Goal: Information Seeking & Learning: Learn about a topic

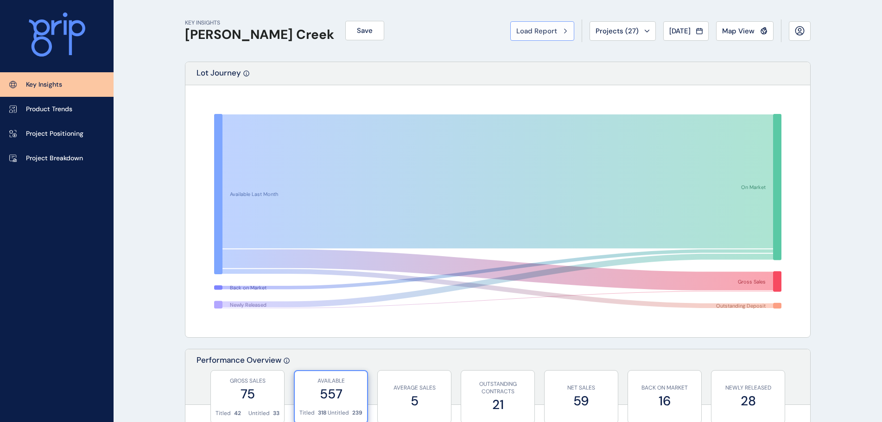
click at [521, 33] on span "Load Report" at bounding box center [537, 30] width 41 height 9
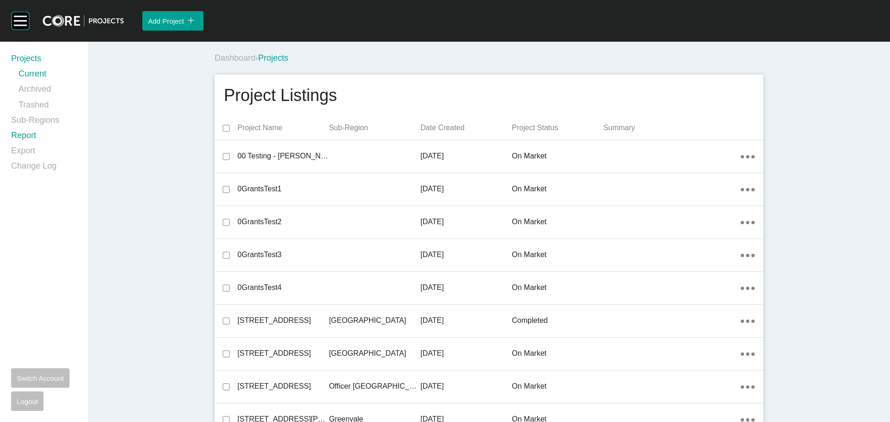
click at [25, 139] on link "Report" at bounding box center [44, 137] width 66 height 15
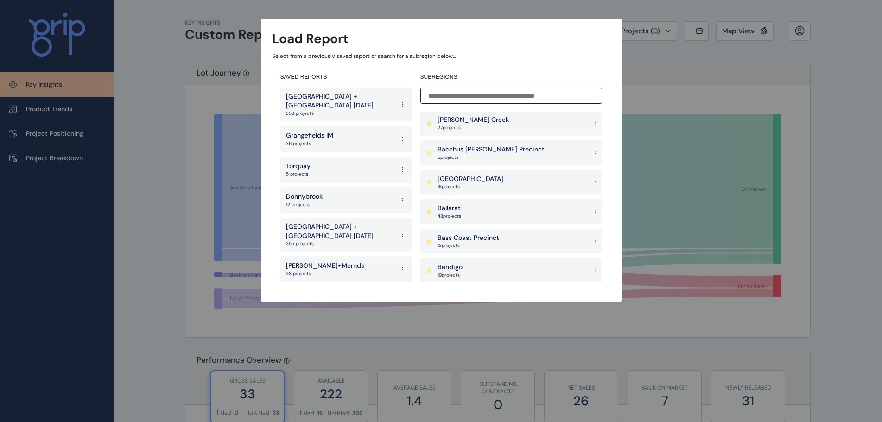
scroll to position [46, 0]
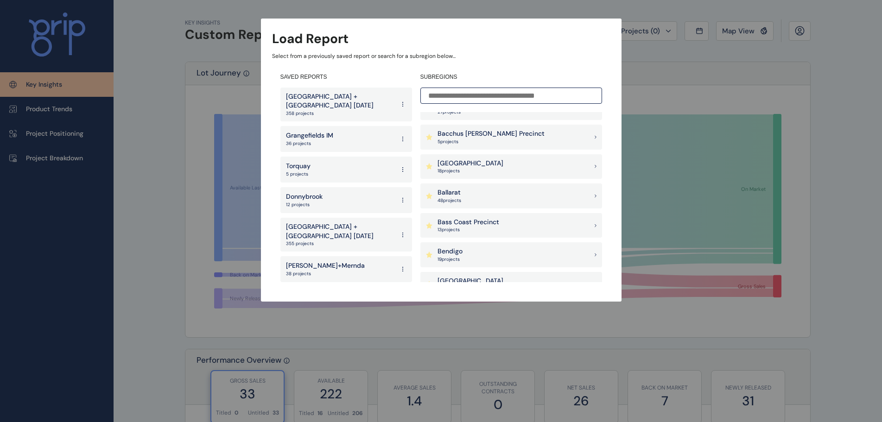
click at [466, 249] on div "Bendigo 19 project s" at bounding box center [512, 255] width 182 height 25
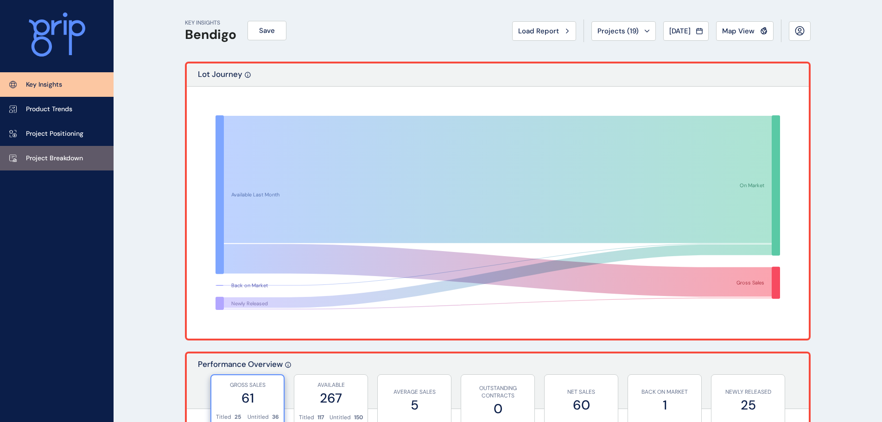
click at [64, 164] on link "Project Breakdown" at bounding box center [57, 158] width 114 height 25
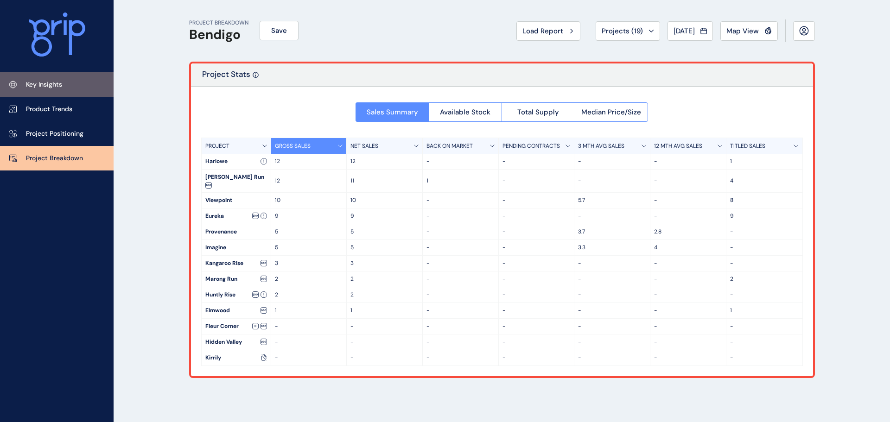
click at [64, 77] on link "Key Insights" at bounding box center [57, 84] width 114 height 25
